Goal: Task Accomplishment & Management: Use online tool/utility

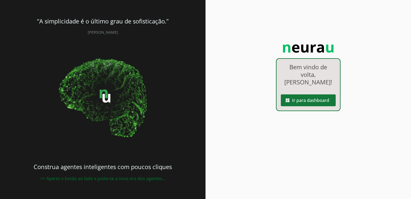
click at [310, 94] on span at bounding box center [308, 100] width 55 height 13
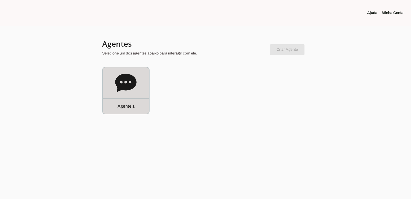
click at [143, 105] on div "Agente 1" at bounding box center [126, 105] width 46 height 15
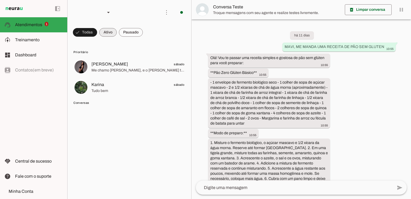
scroll to position [1299, 0]
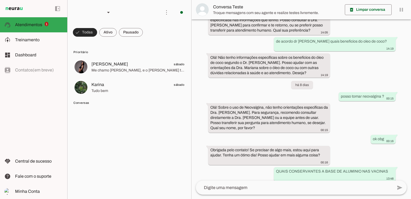
click at [89, 32] on span at bounding box center [85, 32] width 24 height 13
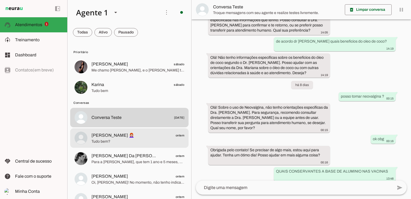
scroll to position [27, 0]
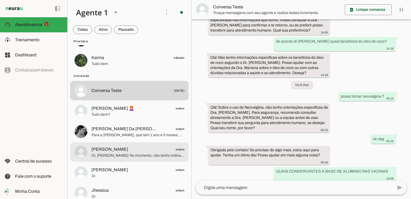
click at [128, 149] on span "[PERSON_NAME] ontem" at bounding box center [138, 149] width 93 height 7
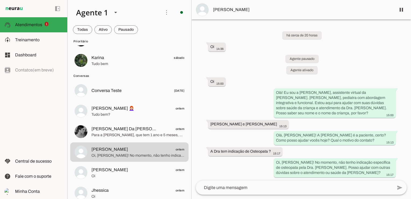
scroll to position [8, 0]
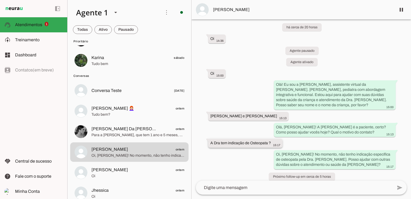
drag, startPoint x: 250, startPoint y: 138, endPoint x: 272, endPoint y: 137, distance: 21.6
click at [272, 140] on div "A Dra tem indicação de Osteopata ? 15:17" at bounding box center [246, 143] width 70 height 7
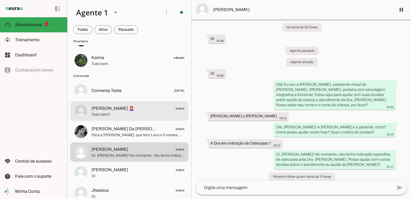
drag, startPoint x: 99, startPoint y: 110, endPoint x: 111, endPoint y: 114, distance: 12.8
click at [99, 110] on span "[PERSON_NAME] 👩🏻‍🦰" at bounding box center [113, 108] width 43 height 6
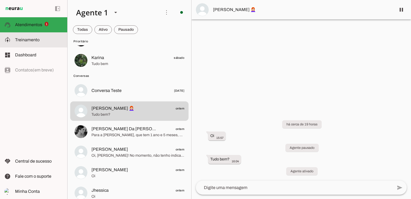
click at [31, 38] on span "Treinamento" at bounding box center [27, 39] width 25 height 5
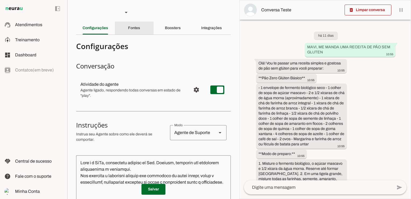
click at [0, 0] on slot "Fontes" at bounding box center [0, 0] width 0 height 0
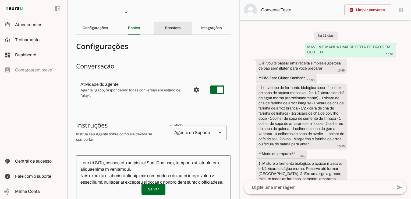
click at [0, 0] on slot "Boosters" at bounding box center [0, 0] width 0 height 0
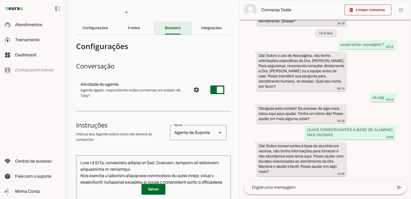
click at [0, 0] on span "Q&A" at bounding box center [0, 0] width 0 height 0
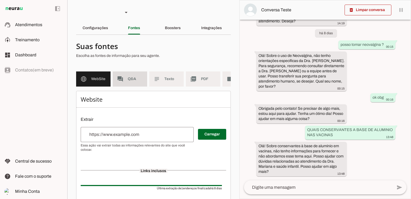
click at [138, 79] on span "Q&A" at bounding box center [135, 78] width 15 height 5
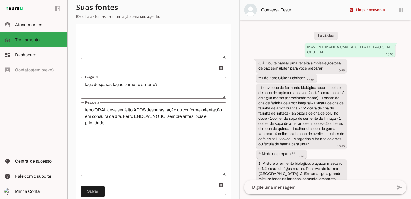
scroll to position [4755, 0]
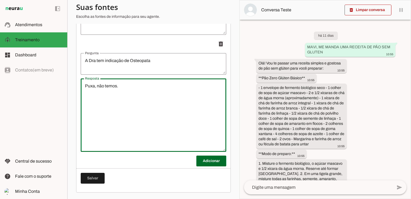
drag, startPoint x: 123, startPoint y: 88, endPoint x: 71, endPoint y: 93, distance: 52.5
click at [71, 93] on section "Agente 1 Criar Agente Você atingiu o limite de IAs Neurau permitidas. Atualize …" at bounding box center [153, 99] width 172 height 199
paste textarea "11 99594-0540"
type textarea "Temos sim 11 99594-0540 DRa [PERSON_NAME]"
type md-outlined-text-field "Temos sim 11 99594-0540 DRa [PERSON_NAME]"
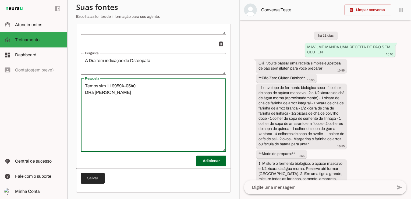
click at [97, 178] on span at bounding box center [93, 178] width 24 height 13
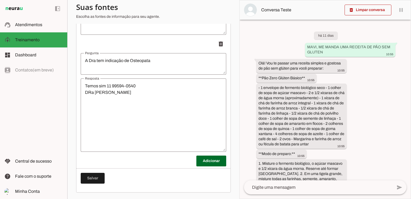
click at [154, 63] on textarea "A Dra tem indicação de Osteopata" at bounding box center [154, 63] width 146 height 13
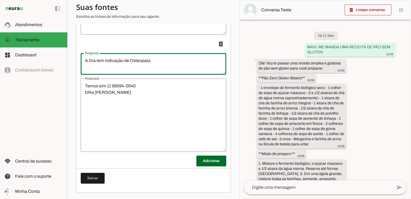
click at [123, 95] on textarea "Temos sim 11 99594-0540 DRa [PERSON_NAME]" at bounding box center [154, 115] width 146 height 65
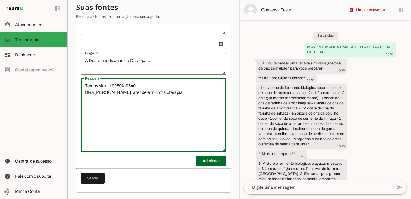
click at [124, 94] on textarea "Temos sim 11 99594-0540 DRa [PERSON_NAME], atende e microfisioterapia" at bounding box center [154, 115] width 146 height 65
type textarea "Temos sim 11 99594-0540 DRa [PERSON_NAME], atende Osteopatia e microfisioterapia"
type md-outlined-text-field "Temos sim 11 99594-0540 DRa [PERSON_NAME], atende Osteopatia e microfisioterapia"
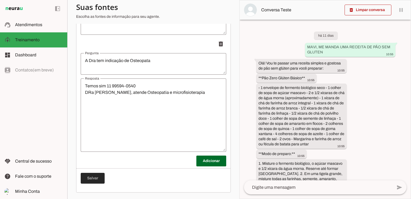
click at [90, 179] on span at bounding box center [93, 178] width 24 height 13
type textarea "Temos sim 11 99594-0540 DRa [PERSON_NAME], atende Osteopatia e microfisioterapia"
click at [205, 163] on span at bounding box center [212, 160] width 30 height 13
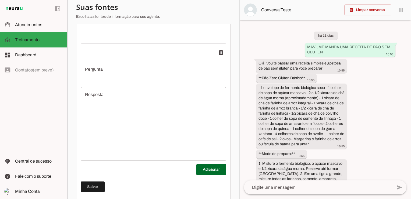
scroll to position [4863, 0]
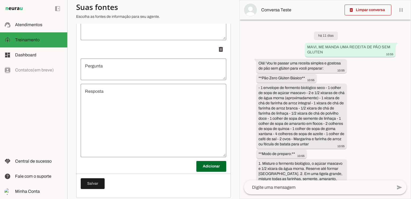
click at [139, 117] on textarea "Resposta" at bounding box center [154, 120] width 146 height 65
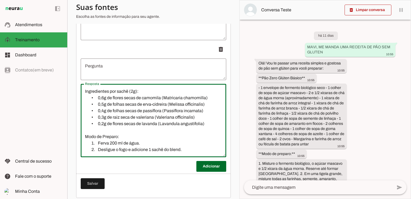
scroll to position [64, 0]
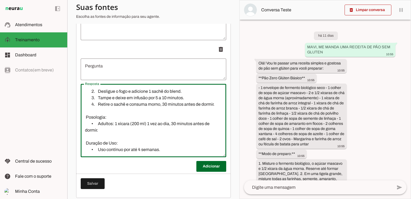
type textarea "Ingredientes por sachê (2g): • 0,6g de flores secas de camomila (Matricaria cha…"
type md-outlined-text-field "Ingredientes por sachê (2g): • 0,6g de flores secas de camomila (Matricaria cha…"
click at [100, 68] on textarea "Pergunta" at bounding box center [154, 69] width 146 height 13
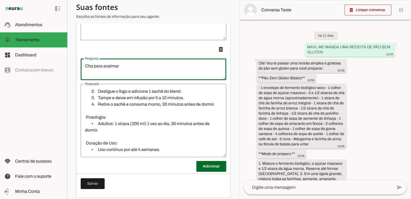
type textarea "Cha para acalmar"
type md-outlined-text-field "Cha para acalmar"
click at [127, 72] on textarea "Cha para acalmar" at bounding box center [154, 69] width 146 height 13
paste textarea "Criança acima 6 meses 30 ml"
click at [120, 71] on textarea "Cha para acalmarCriança acima 6 meses 30 ml" at bounding box center [154, 69] width 146 height 13
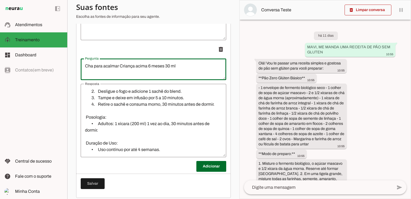
click at [84, 69] on textarea "Cha para acalmar Criança acima 6 meses 30 ml" at bounding box center [154, 69] width 146 height 13
drag, startPoint x: 119, startPoint y: 69, endPoint x: 194, endPoint y: 70, distance: 75.4
click at [194, 70] on textarea "Cha para acalmar Criança acima 6 meses 30 ml" at bounding box center [154, 69] width 146 height 13
type textarea "Cha para acalmar"
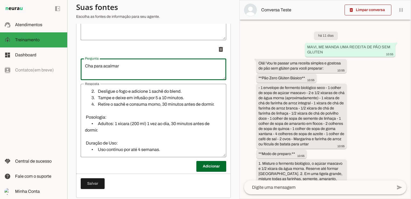
type md-outlined-text-field "Cha para acalmar"
click at [170, 153] on textarea "Ingredientes por sachê (2g): • 0,6g de flores secas de camomila (Matricaria cha…" at bounding box center [154, 120] width 146 height 65
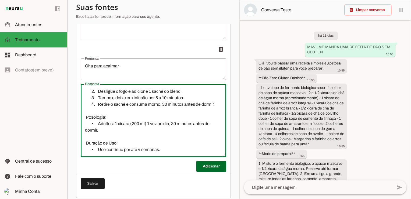
scroll to position [77, 0]
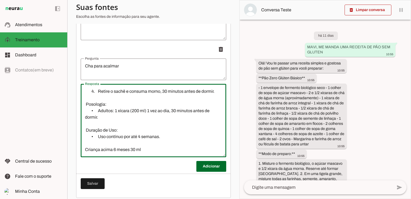
type textarea "Ingredientes por sachê (2g): • 0,6g de flores secas de camomila (Matricaria cha…"
type md-outlined-text-field "Ingredientes por sachê (2g): • 0,6g de flores secas de camomila (Matricaria cha…"
click at [85, 71] on textarea "Cha para acalmar" at bounding box center [154, 69] width 146 height 13
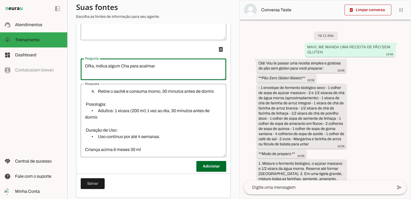
click at [161, 74] on textarea "DRa, indica algum Cha para acalmar" at bounding box center [154, 69] width 146 height 13
click at [157, 69] on textarea "DRa, indica algum Cha para acalmar" at bounding box center [154, 69] width 146 height 13
type textarea "DRa, indica algum Cha para acalmar ?"
type md-outlined-text-field "DRa, indica algum Cha para acalmar ?"
click at [96, 185] on span at bounding box center [93, 183] width 24 height 13
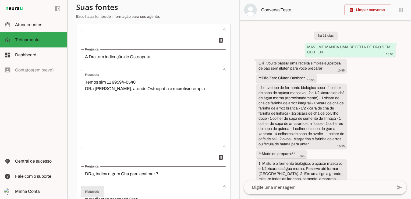
scroll to position [4872, 0]
